Goal: Transaction & Acquisition: Book appointment/travel/reservation

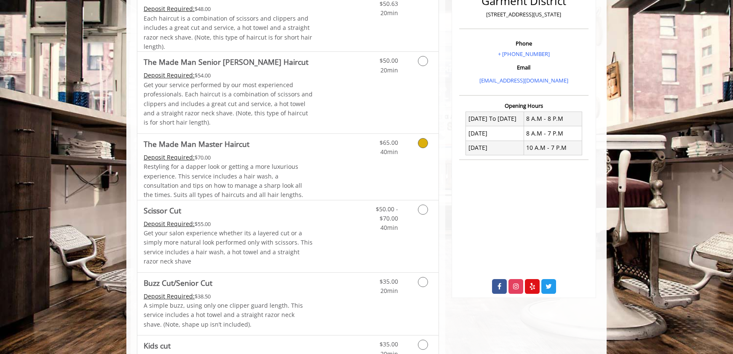
scroll to position [253, 0]
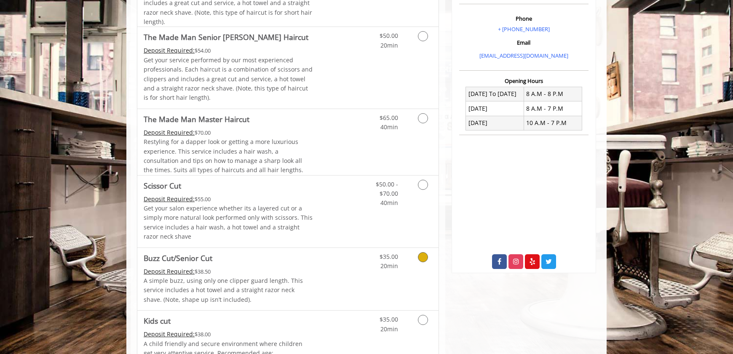
click at [423, 259] on icon "Grooming services" at bounding box center [423, 257] width 10 height 10
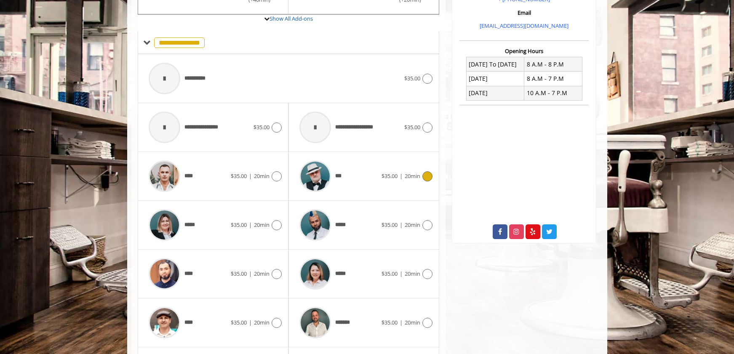
scroll to position [312, 0]
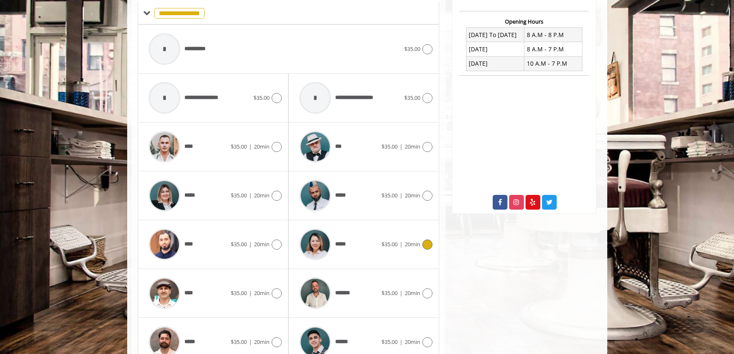
click at [428, 246] on icon at bounding box center [428, 245] width 10 height 10
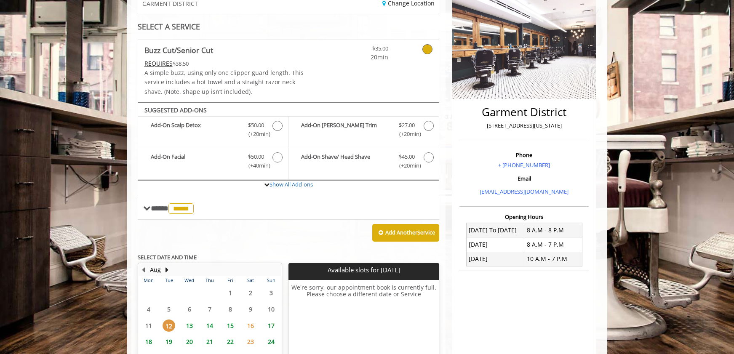
scroll to position [0, 0]
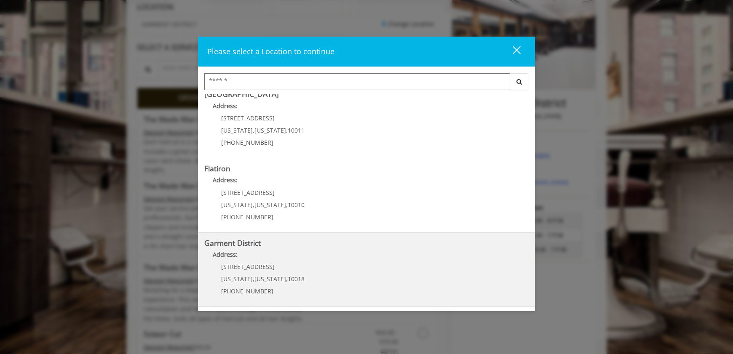
scroll to position [126, 0]
click at [234, 246] on b "Garment District" at bounding box center [232, 243] width 56 height 10
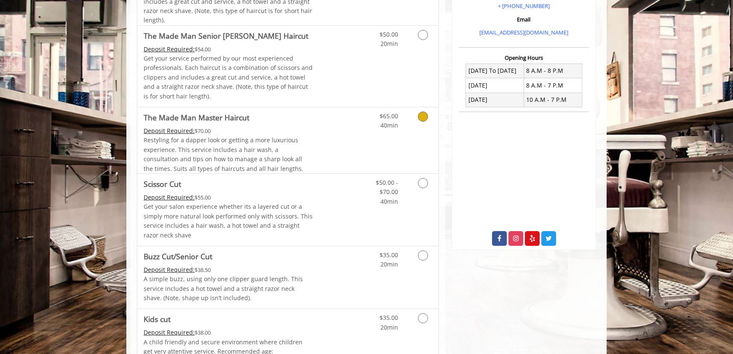
scroll to position [337, 0]
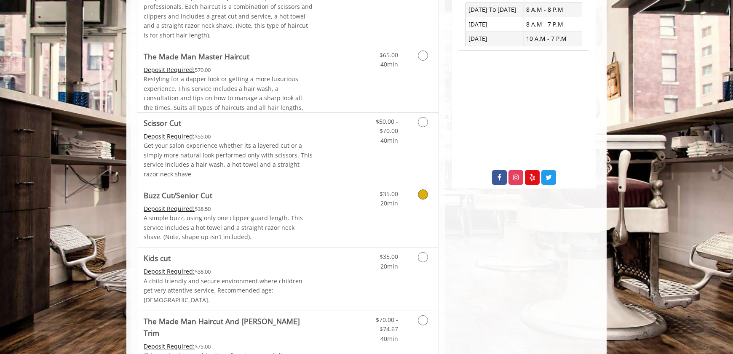
click at [422, 198] on icon "Grooming services" at bounding box center [423, 195] width 10 height 10
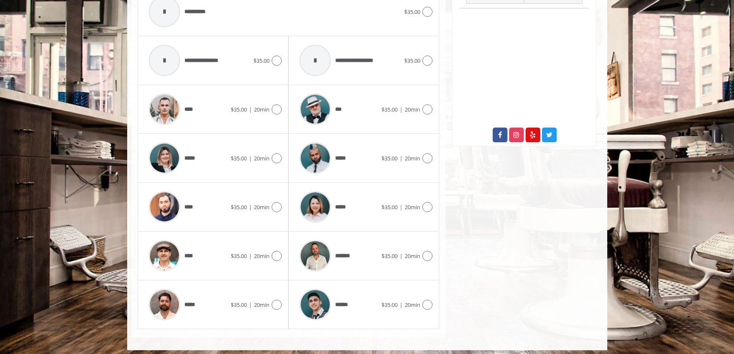
scroll to position [384, 0]
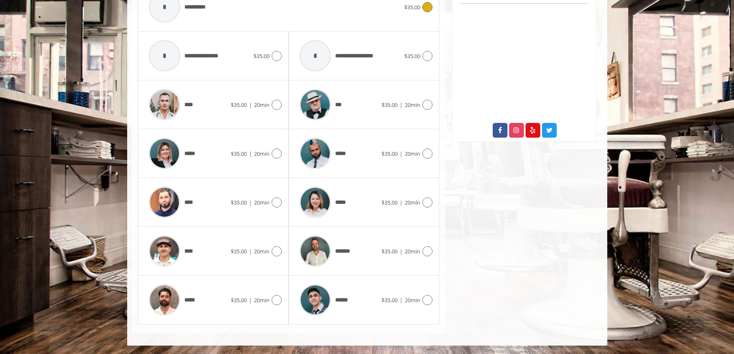
click at [160, 18] on div at bounding box center [165, 7] width 32 height 32
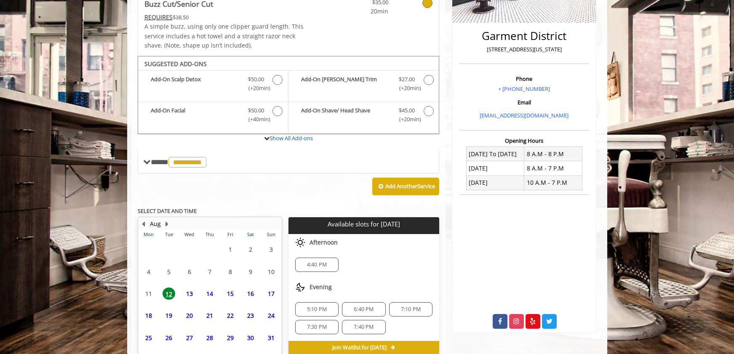
scroll to position [235, 0]
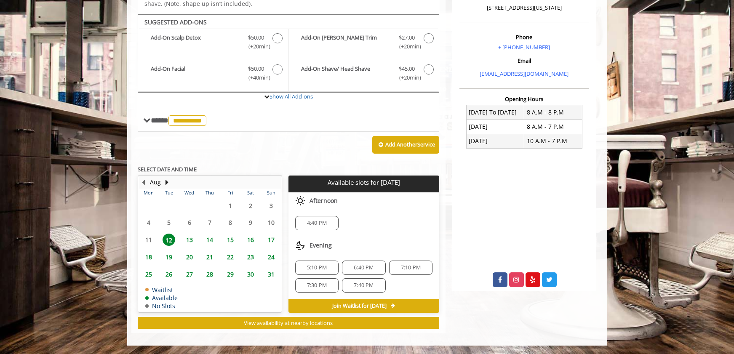
click at [417, 265] on span "7:10 PM" at bounding box center [411, 268] width 20 height 7
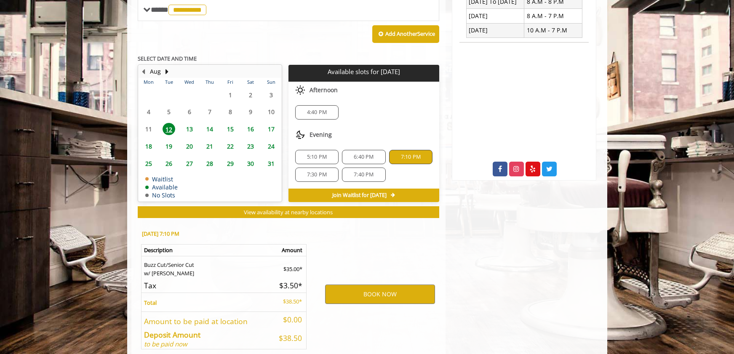
scroll to position [387, 0]
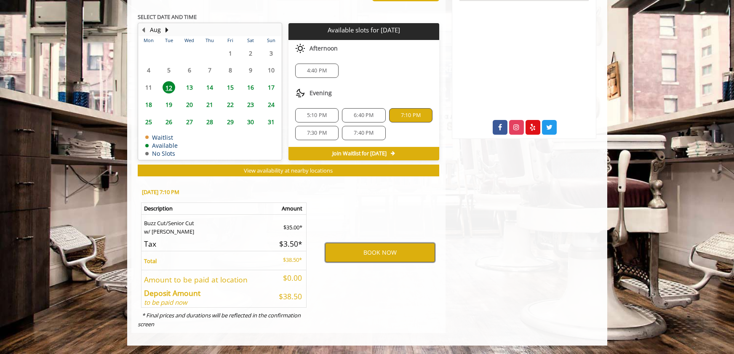
click at [376, 253] on button "BOOK NOW" at bounding box center [380, 252] width 110 height 19
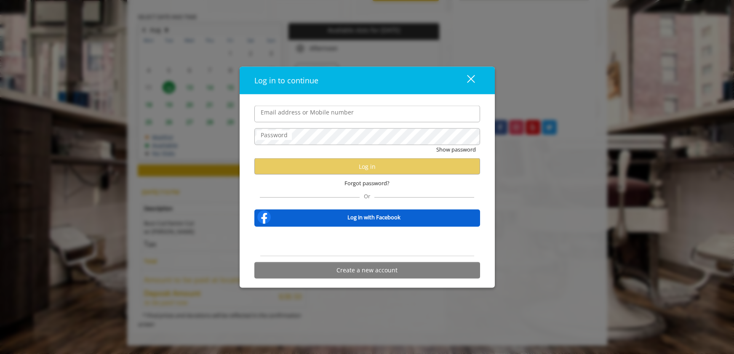
click at [287, 112] on input "Email address or Mobile number" at bounding box center [367, 114] width 226 height 17
type input "**********"
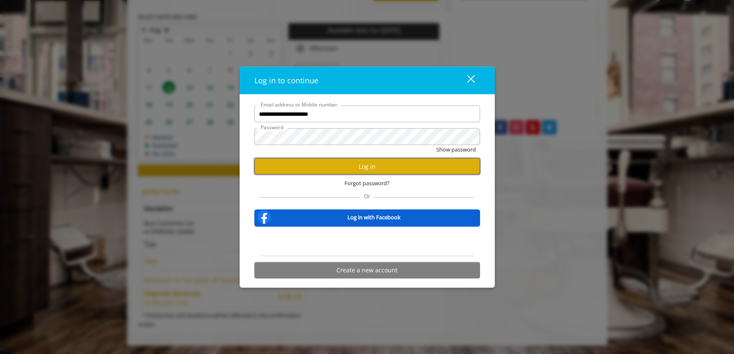
click at [376, 166] on button "Log in" at bounding box center [367, 166] width 226 height 16
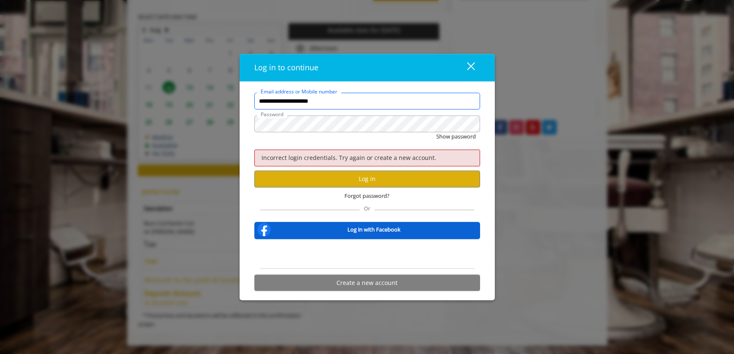
drag, startPoint x: 296, startPoint y: 102, endPoint x: 246, endPoint y: 107, distance: 49.6
click at [246, 107] on div "**********" at bounding box center [367, 191] width 255 height 219
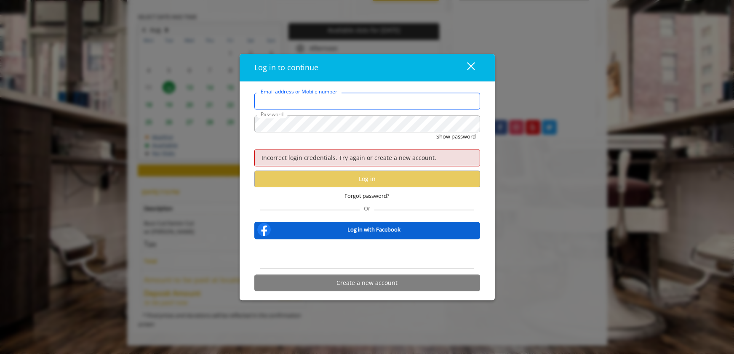
drag, startPoint x: 319, startPoint y: 107, endPoint x: 312, endPoint y: 96, distance: 12.7
drag, startPoint x: 312, startPoint y: 96, endPoint x: 280, endPoint y: 99, distance: 32.1
click at [280, 98] on input "Email address or Mobile number" at bounding box center [367, 101] width 226 height 17
type input "**********"
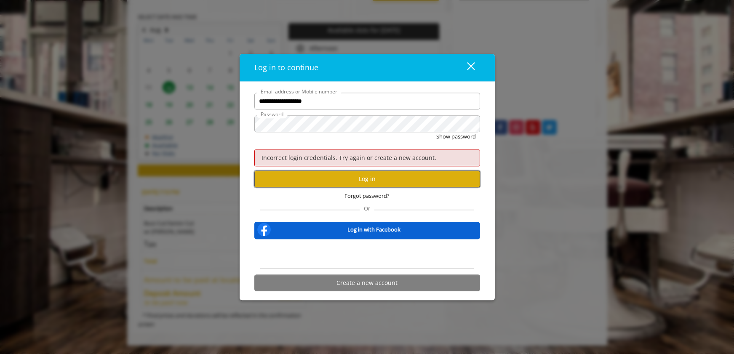
click at [368, 179] on button "Log in" at bounding box center [367, 179] width 226 height 16
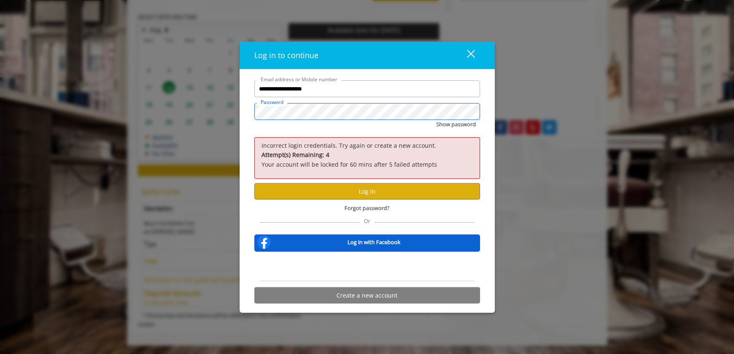
click at [249, 116] on div "**********" at bounding box center [367, 193] width 238 height 227
click at [333, 128] on div "Show password" at bounding box center [367, 126] width 226 height 13
click at [385, 131] on div "Show password" at bounding box center [367, 126] width 226 height 13
click at [328, 213] on div "Forgot password?" at bounding box center [367, 208] width 226 height 17
drag, startPoint x: 338, startPoint y: 220, endPoint x: 319, endPoint y: 212, distance: 20.4
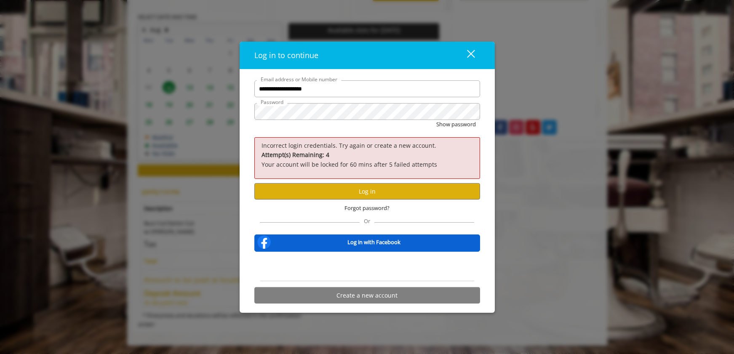
click at [329, 217] on div "Or" at bounding box center [367, 220] width 214 height 6
click at [466, 126] on button "Show password" at bounding box center [456, 124] width 40 height 9
click at [228, 120] on div "**********" at bounding box center [367, 177] width 734 height 354
click at [366, 191] on button "Log in" at bounding box center [367, 191] width 226 height 16
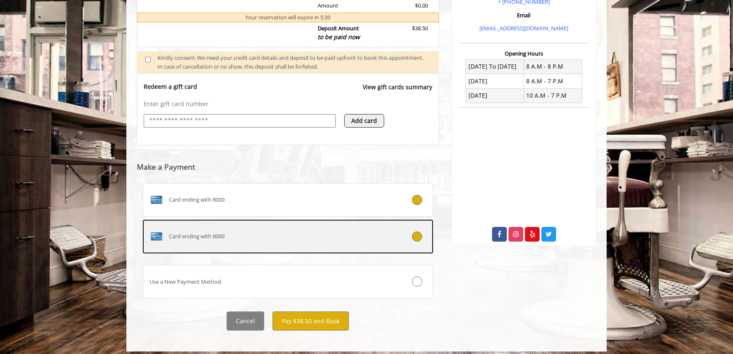
scroll to position [286, 0]
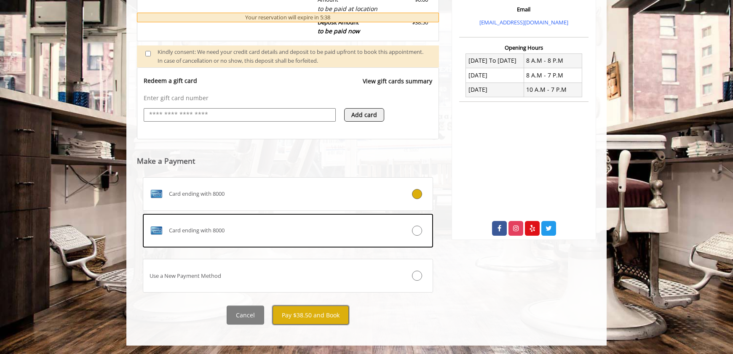
click at [307, 316] on button "Pay $38.50 and Book" at bounding box center [311, 315] width 76 height 19
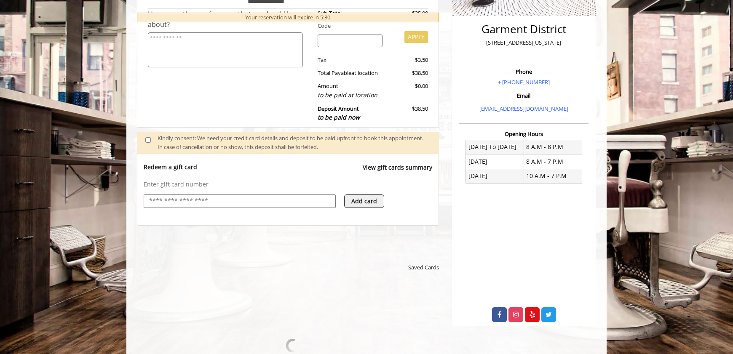
scroll to position [244, 0]
